Goal: Information Seeking & Learning: Learn about a topic

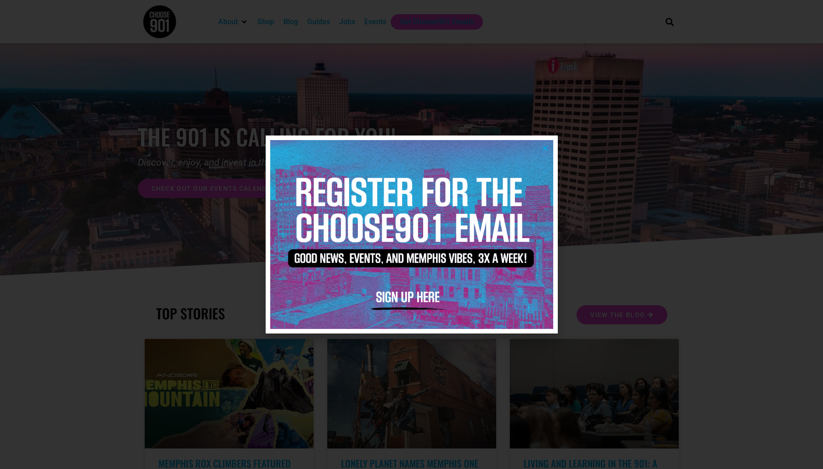
click at [550, 144] on img at bounding box center [411, 234] width 283 height 188
click at [548, 147] on icon "Close" at bounding box center [545, 148] width 7 height 7
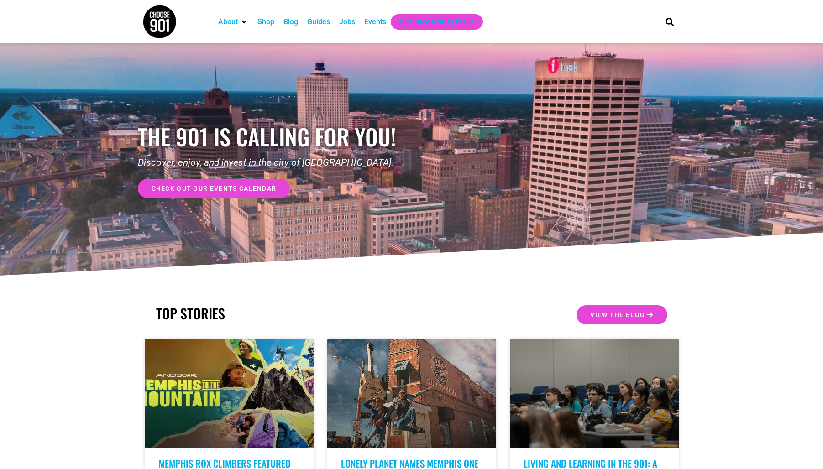
click at [345, 19] on div "Jobs" at bounding box center [347, 21] width 16 height 11
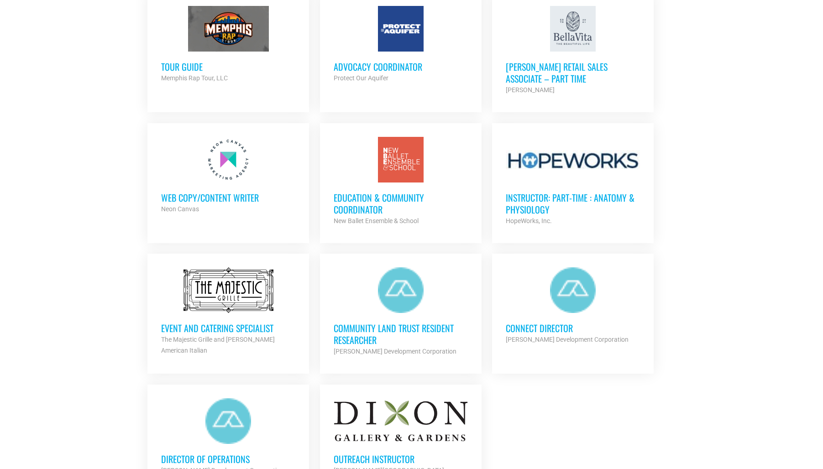
scroll to position [991, 0]
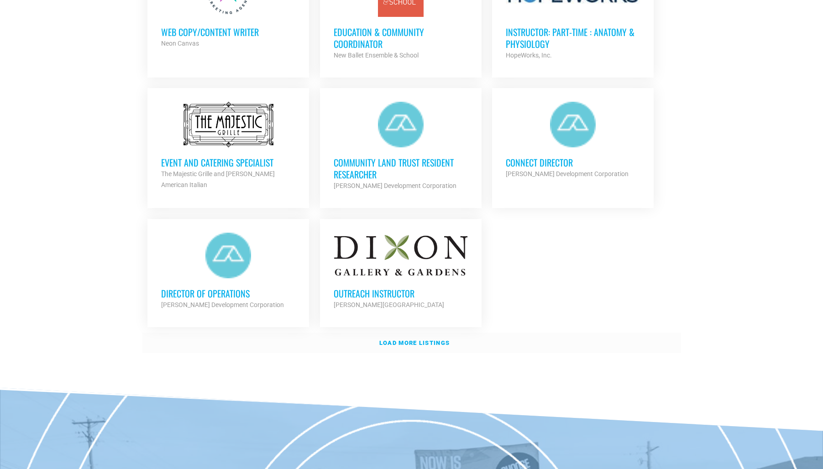
click at [391, 339] on strong "Load more listings" at bounding box center [414, 342] width 70 height 7
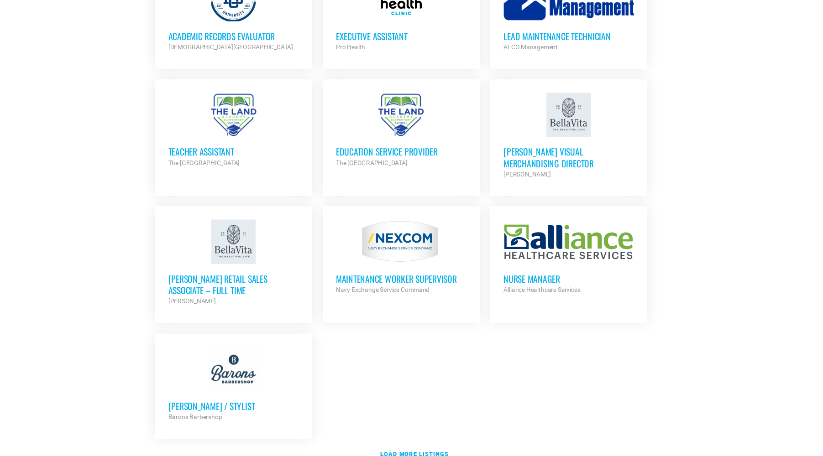
scroll to position [1862, 0]
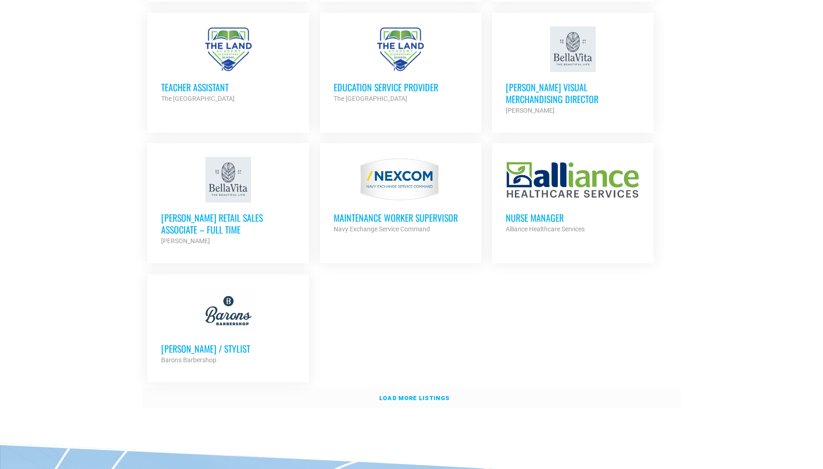
click at [393, 395] on strong "Load more listings" at bounding box center [414, 398] width 70 height 7
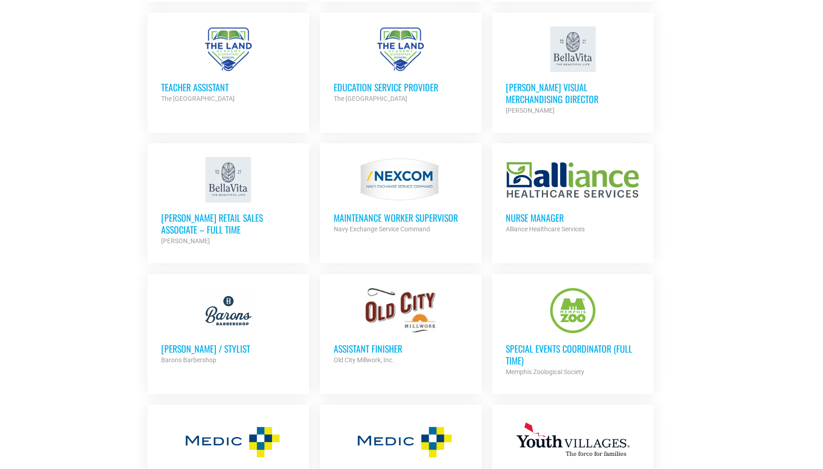
click at [357, 343] on h3 "Assistant Finisher" at bounding box center [401, 349] width 134 height 12
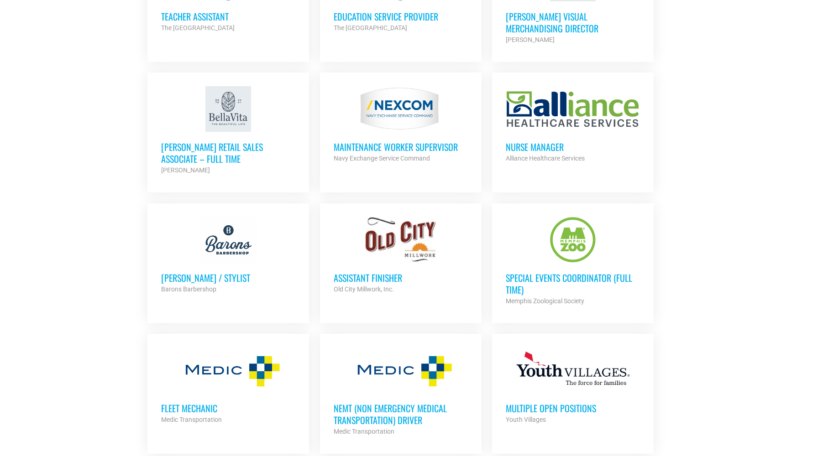
scroll to position [2107, 0]
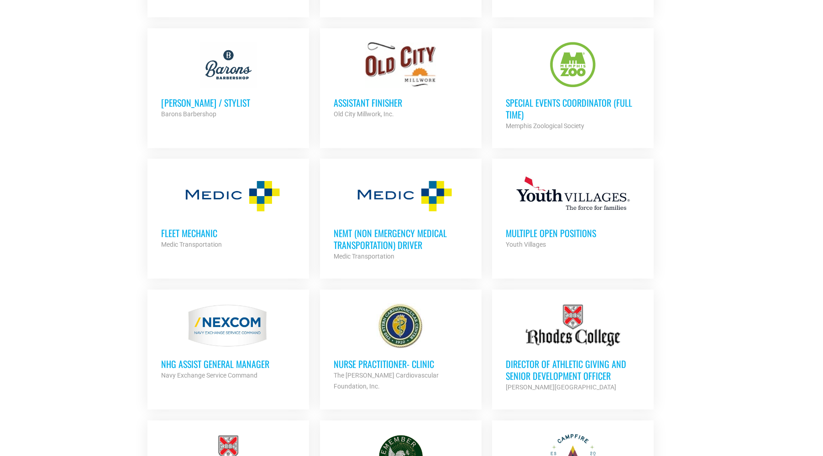
click at [524, 98] on h3 "Special Events Coordinator (Full Time)" at bounding box center [573, 109] width 134 height 24
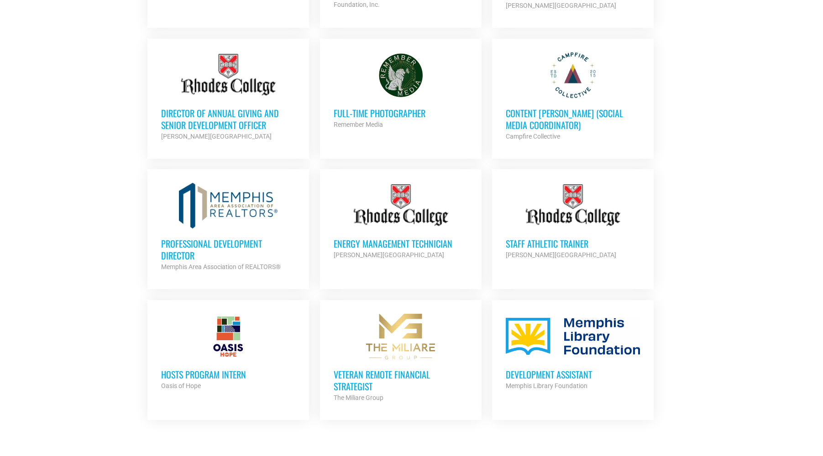
scroll to position [2565, 0]
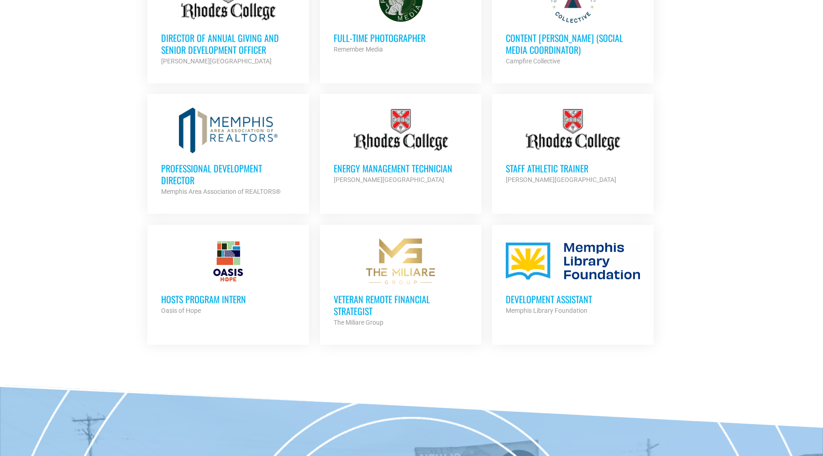
click at [523, 165] on h3 "Staff Athletic Trainer" at bounding box center [573, 168] width 134 height 12
click at [188, 293] on h3 "HOSTS Program Intern" at bounding box center [228, 299] width 134 height 12
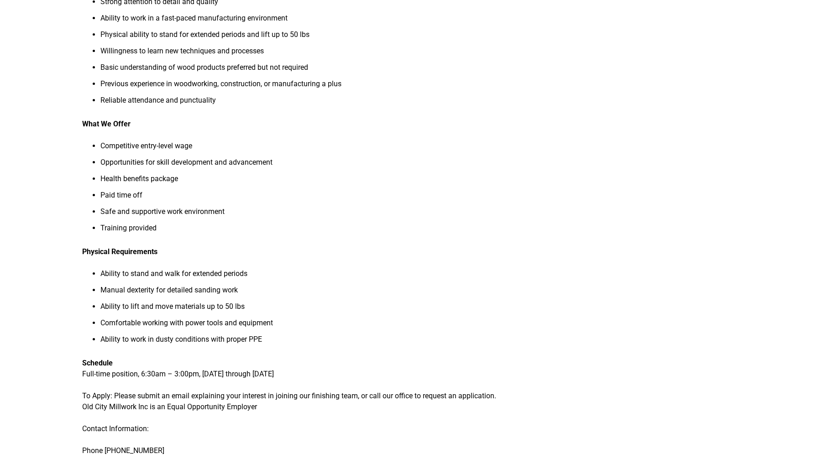
scroll to position [558, 0]
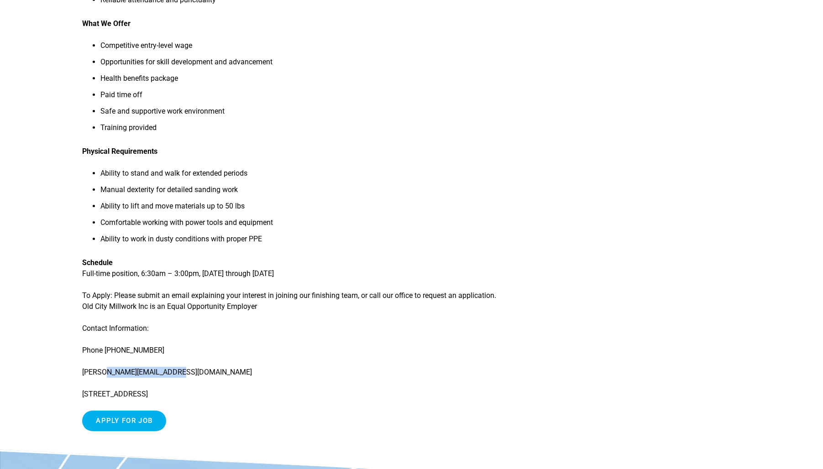
drag, startPoint x: 107, startPoint y: 375, endPoint x: 170, endPoint y: 370, distance: 63.1
click at [170, 370] on p "brian@oldcitymillwork.com" at bounding box center [306, 372] width 449 height 11
copy p "oldcitymillwork.com"
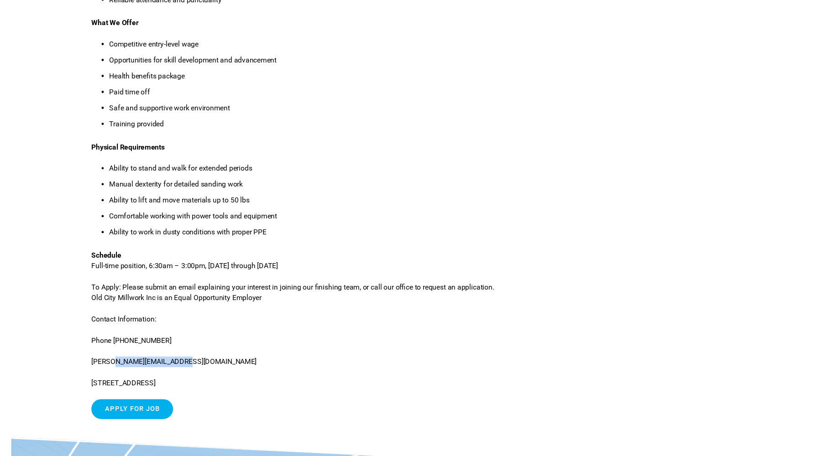
scroll to position [0, 0]
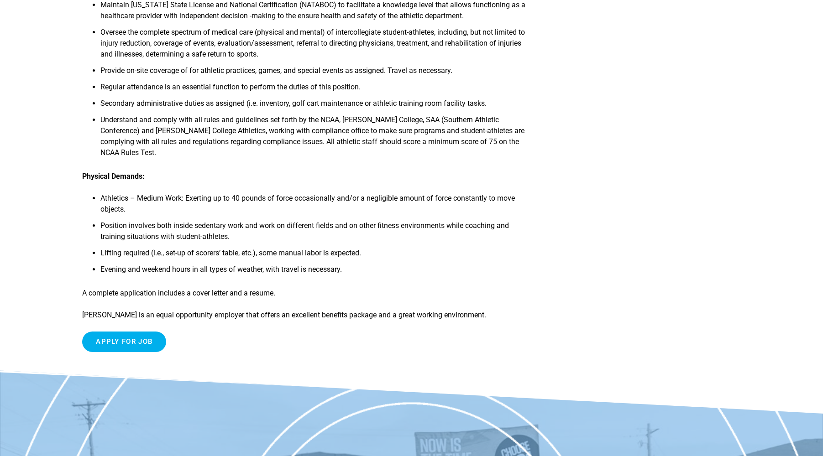
scroll to position [445, 0]
